Goal: Information Seeking & Learning: Check status

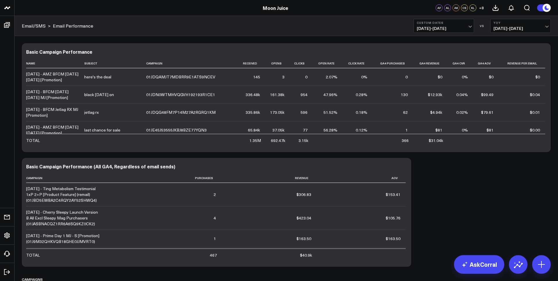
click at [413, 29] on span "[DATE] - [DATE]" at bounding box center [444, 28] width 54 height 5
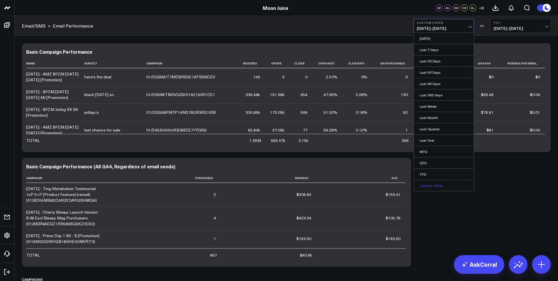
click at [413, 187] on link "Custom Dates" at bounding box center [444, 185] width 60 height 11
select select "8"
select select "2025"
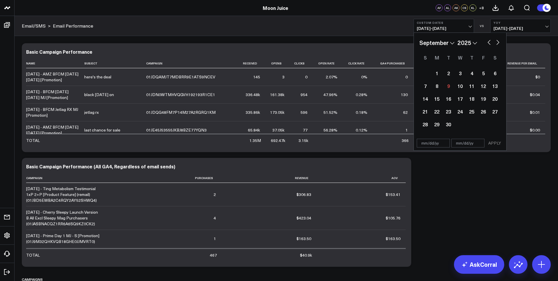
click at [413, 40] on button "button" at bounding box center [489, 41] width 6 height 7
select select "7"
select select "2025"
click at [413, 43] on button "button" at bounding box center [489, 41] width 6 height 7
select select "5"
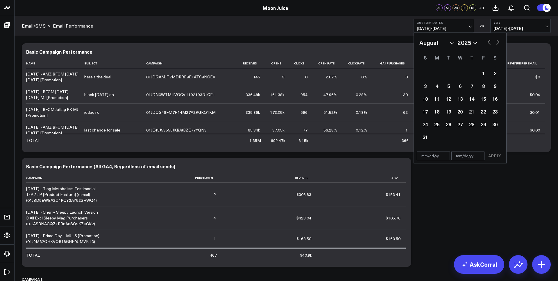
select select "2025"
click at [413, 43] on button "button" at bounding box center [489, 41] width 6 height 7
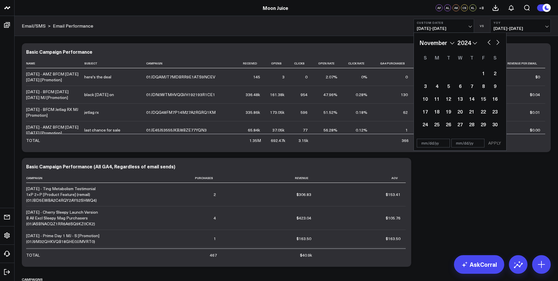
click at [413, 43] on button "button" at bounding box center [489, 41] width 6 height 7
select select "9"
select select "2024"
click at [413, 43] on button "button" at bounding box center [489, 41] width 6 height 7
select select "8"
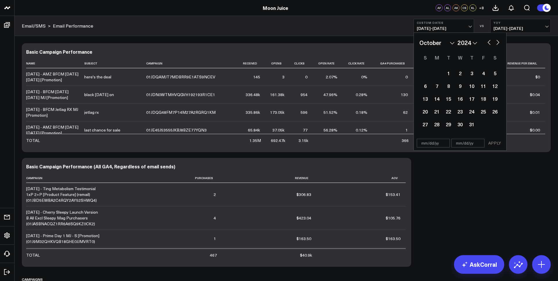
select select "2024"
click at [413, 43] on button "button" at bounding box center [489, 41] width 6 height 7
select select "6"
select select "2024"
click at [413, 43] on button "button" at bounding box center [489, 41] width 6 height 7
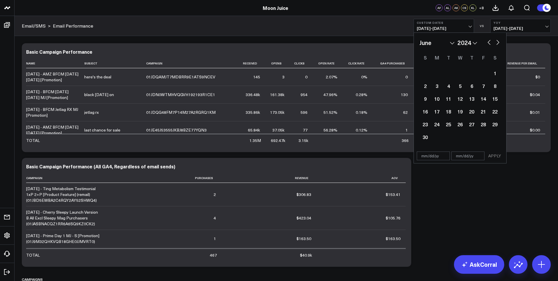
click at [413, 43] on button "button" at bounding box center [489, 41] width 6 height 7
select select "3"
select select "2024"
click at [413, 43] on button "button" at bounding box center [489, 41] width 6 height 7
select select "1"
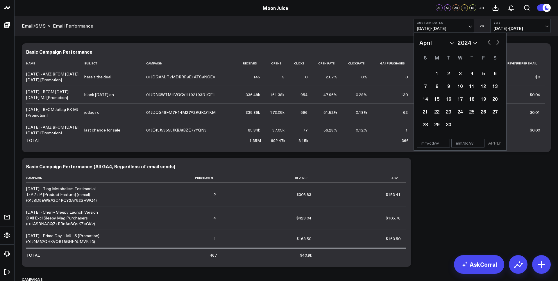
select select "2024"
click at [413, 43] on button "button" at bounding box center [489, 41] width 6 height 7
select select "2024"
click at [413, 73] on div "1" at bounding box center [437, 73] width 12 height 12
type input "[DATE]"
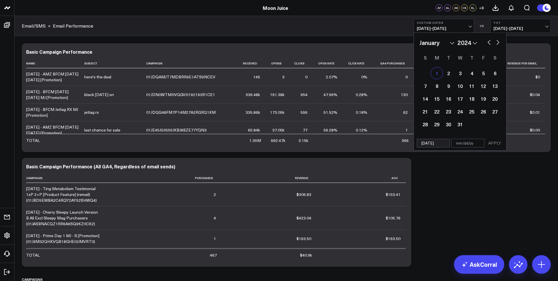
select select "2024"
click at [413, 47] on div "January February March April May June July August September October November [D…" at bounding box center [459, 84] width 81 height 92
click at [413, 45] on div "January February March April May June July August September October November [D…" at bounding box center [459, 42] width 81 height 9
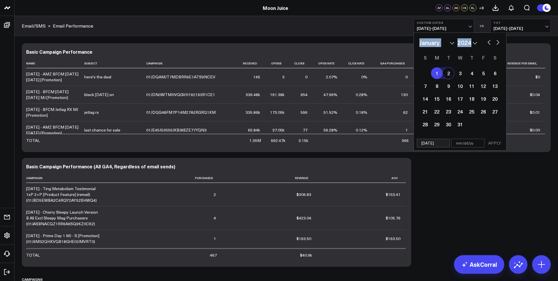
click at [413, 45] on div "January February March April May June July August September October November [D…" at bounding box center [459, 42] width 81 height 9
click at [413, 43] on button "button" at bounding box center [498, 41] width 6 height 7
select select "1"
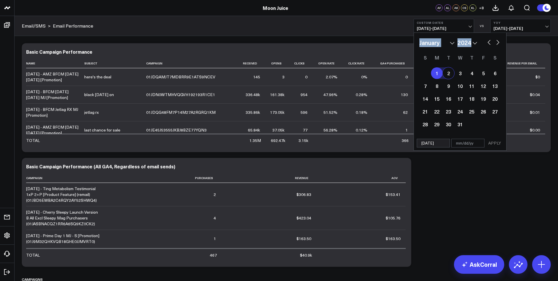
select select "2024"
click at [413, 43] on button "button" at bounding box center [498, 41] width 6 height 7
select select "3"
select select "2024"
click at [413, 43] on button "button" at bounding box center [498, 41] width 6 height 7
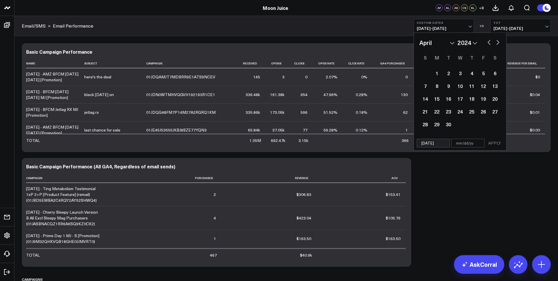
select select "5"
select select "2024"
click at [413, 43] on button "button" at bounding box center [498, 41] width 6 height 7
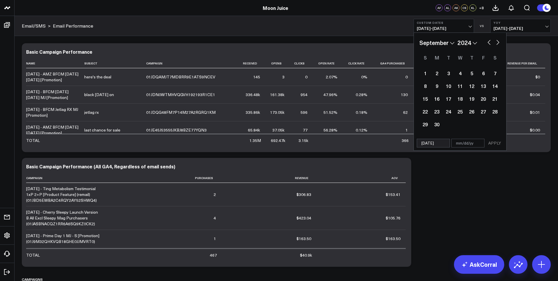
select select "10"
select select "2024"
click at [413, 43] on button "button" at bounding box center [498, 41] width 6 height 7
select select "11"
select select "2024"
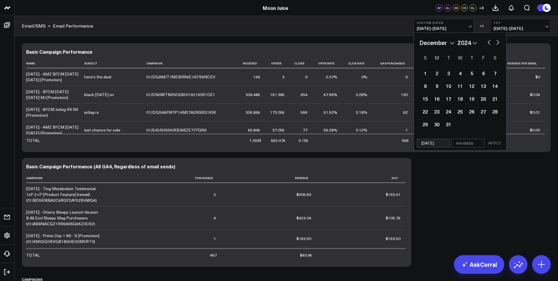
click at [413, 43] on button "button" at bounding box center [498, 41] width 6 height 7
select select "2025"
click at [413, 43] on button "button" at bounding box center [498, 41] width 6 height 7
select select "2"
select select "2025"
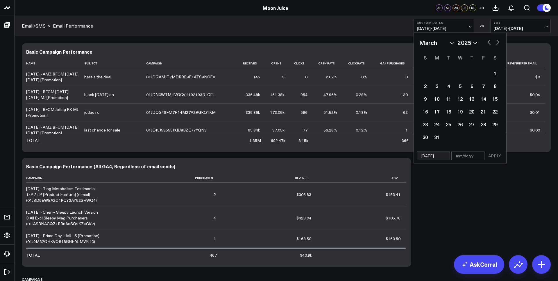
click at [413, 43] on button "button" at bounding box center [498, 41] width 6 height 7
select select "5"
select select "2025"
click at [413, 43] on button "button" at bounding box center [498, 41] width 6 height 7
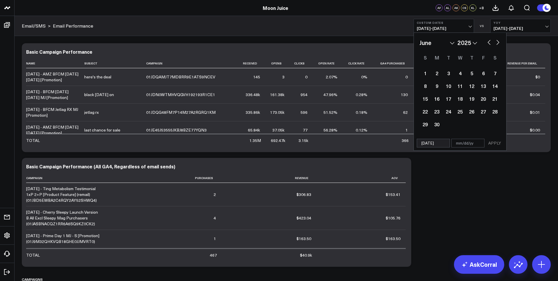
select select "6"
select select "2025"
click at [413, 43] on button "button" at bounding box center [498, 41] width 6 height 7
select select "7"
select select "2025"
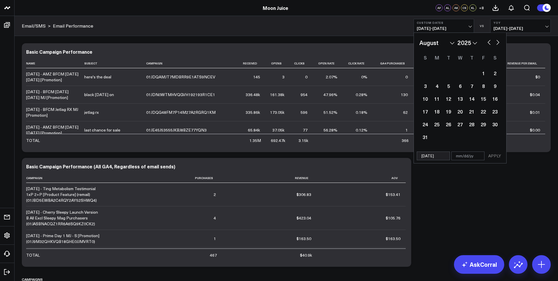
click at [413, 43] on button "button" at bounding box center [498, 41] width 6 height 7
select select "8"
select select "2025"
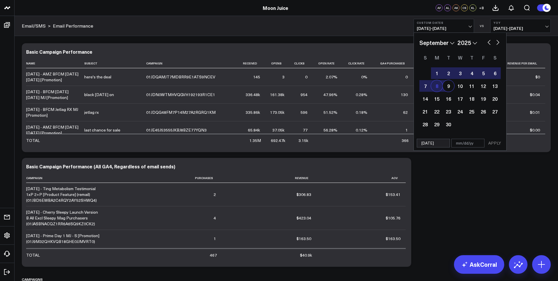
click at [413, 87] on div "8" at bounding box center [437, 86] width 12 height 12
select select "8"
select select "2025"
type input "[DATE]"
click at [413, 143] on button "APPLY" at bounding box center [494, 143] width 17 height 9
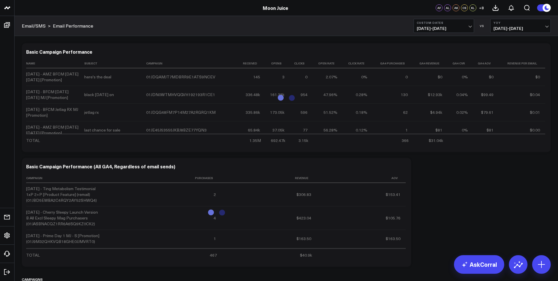
click at [413, 30] on span "[DATE] - [DATE]" at bounding box center [520, 28] width 54 height 5
click at [413, 75] on link "No Comparison" at bounding box center [520, 72] width 60 height 11
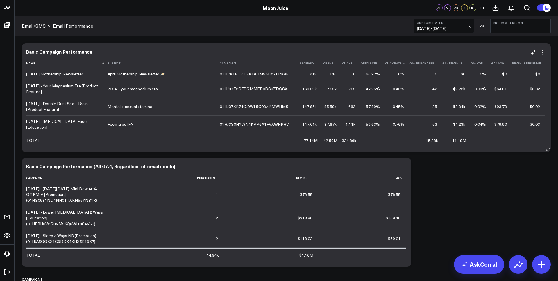
click at [385, 65] on th "Click Rate" at bounding box center [397, 64] width 24 height 10
click at [401, 65] on icon at bounding box center [403, 63] width 5 height 3
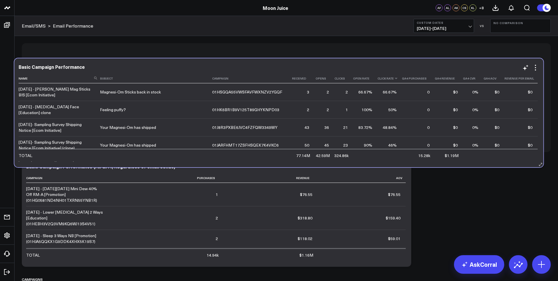
click at [394, 80] on icon at bounding box center [396, 78] width 5 height 3
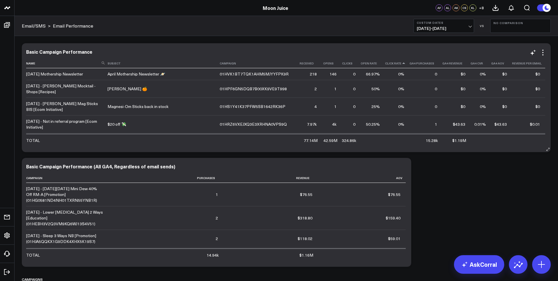
click at [401, 63] on icon at bounding box center [403, 63] width 5 height 3
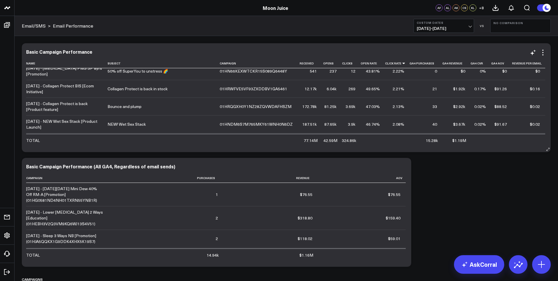
scroll to position [695, 0]
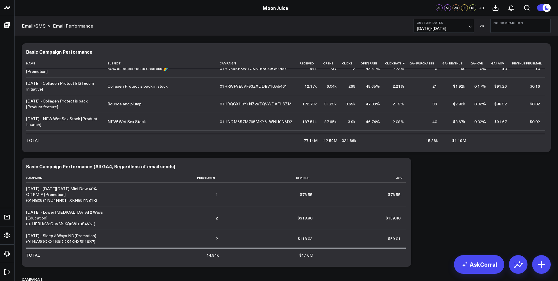
click at [413, 33] on button "Custom Dates [DATE] - [DATE]" at bounding box center [443, 26] width 60 height 14
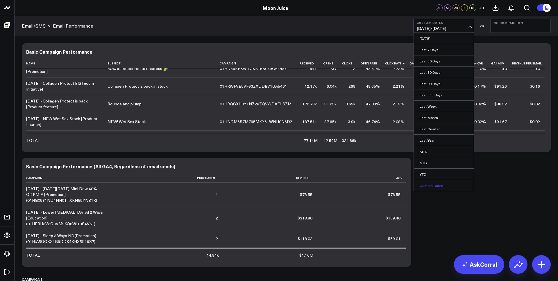
click at [413, 186] on link "Custom Dates" at bounding box center [444, 185] width 60 height 11
select select "8"
select select "2025"
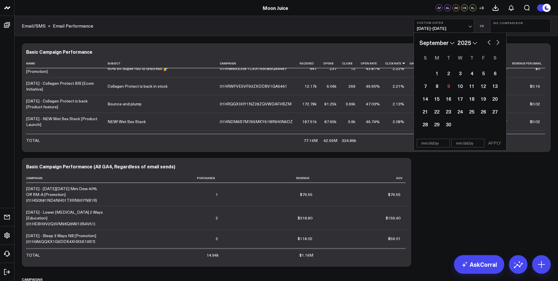
click at [413, 47] on div "January February March April May June July August September October November [D…" at bounding box center [459, 42] width 81 height 9
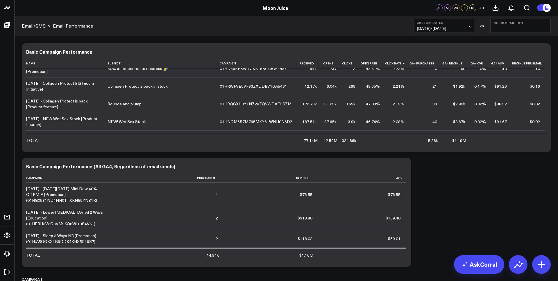
click at [413, 23] on b "Custom Dates" at bounding box center [444, 22] width 54 height 3
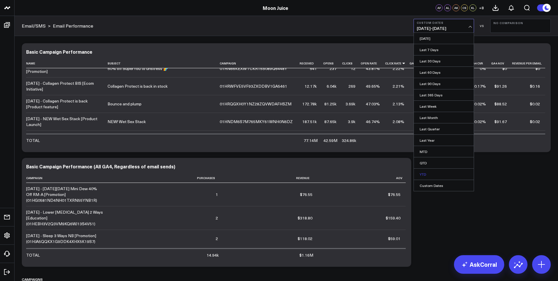
click at [413, 171] on link "YTD" at bounding box center [444, 174] width 60 height 11
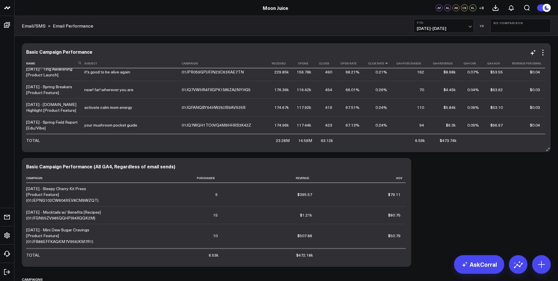
click at [384, 64] on icon at bounding box center [386, 63] width 5 height 3
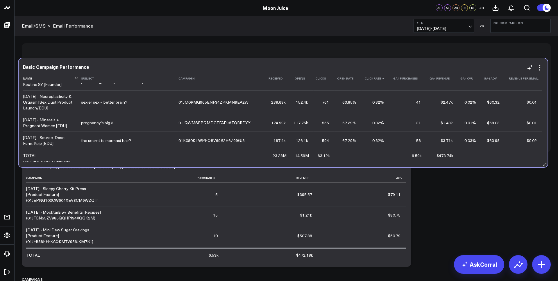
scroll to position [692, 0]
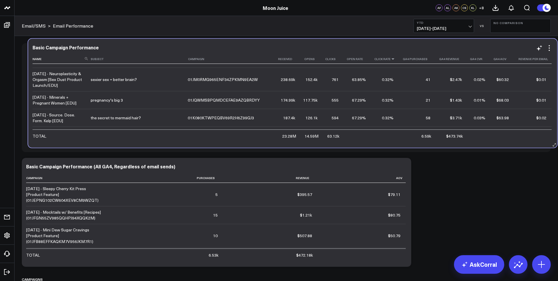
click at [391, 59] on icon at bounding box center [393, 58] width 5 height 3
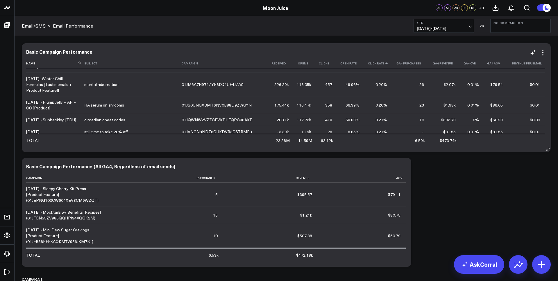
click at [385, 64] on icon at bounding box center [386, 63] width 5 height 3
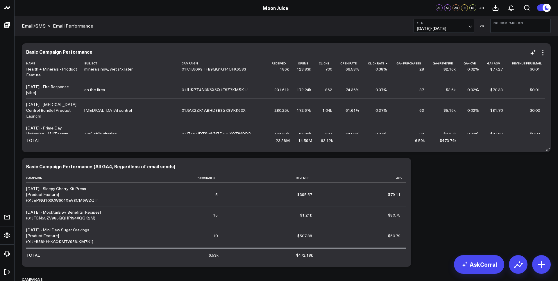
scroll to position [359, 0]
